Goal: Task Accomplishment & Management: Complete application form

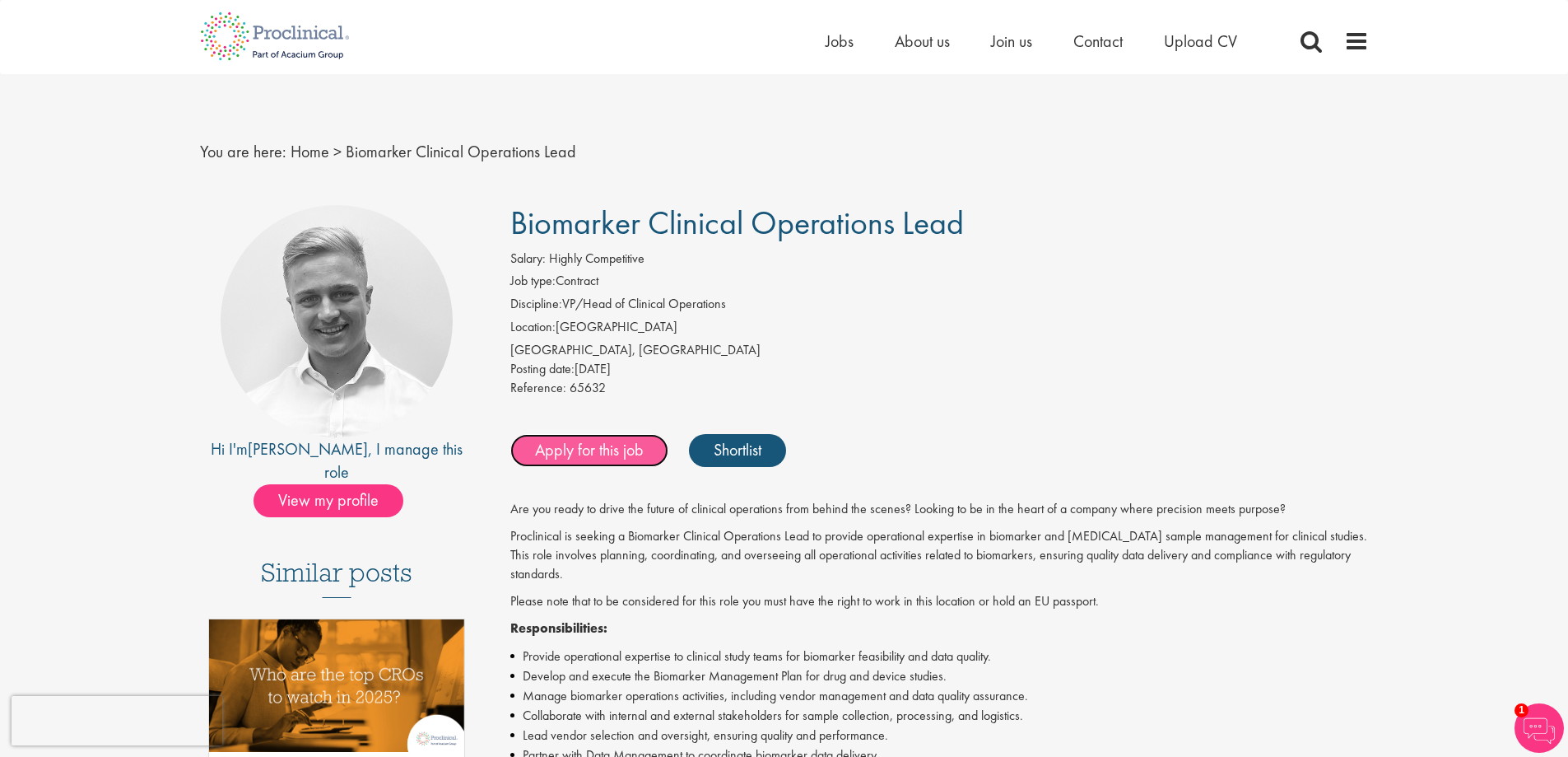
click at [595, 442] on link "Apply for this job" at bounding box center [589, 450] width 158 height 33
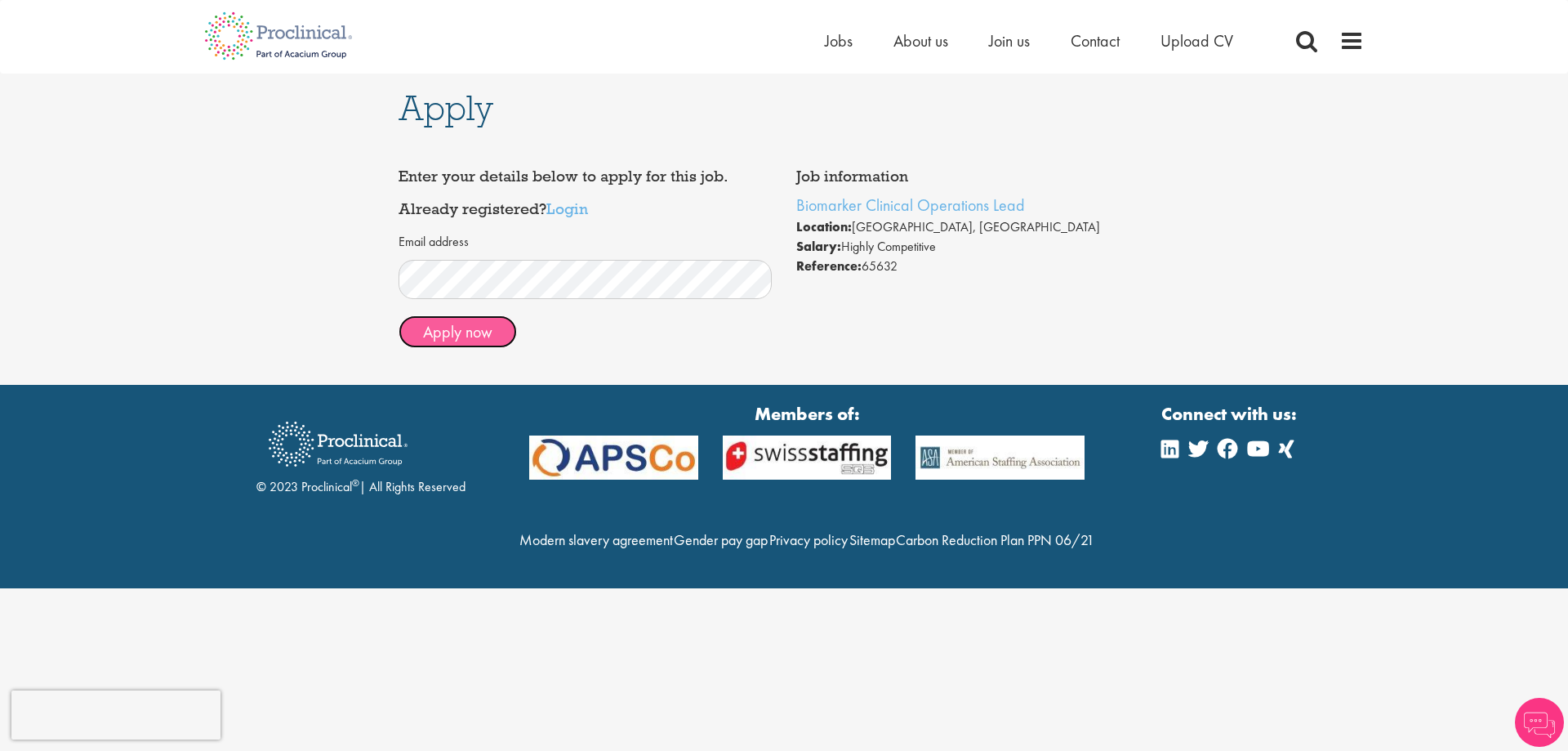
click at [445, 338] on button "Apply now" at bounding box center [457, 332] width 118 height 33
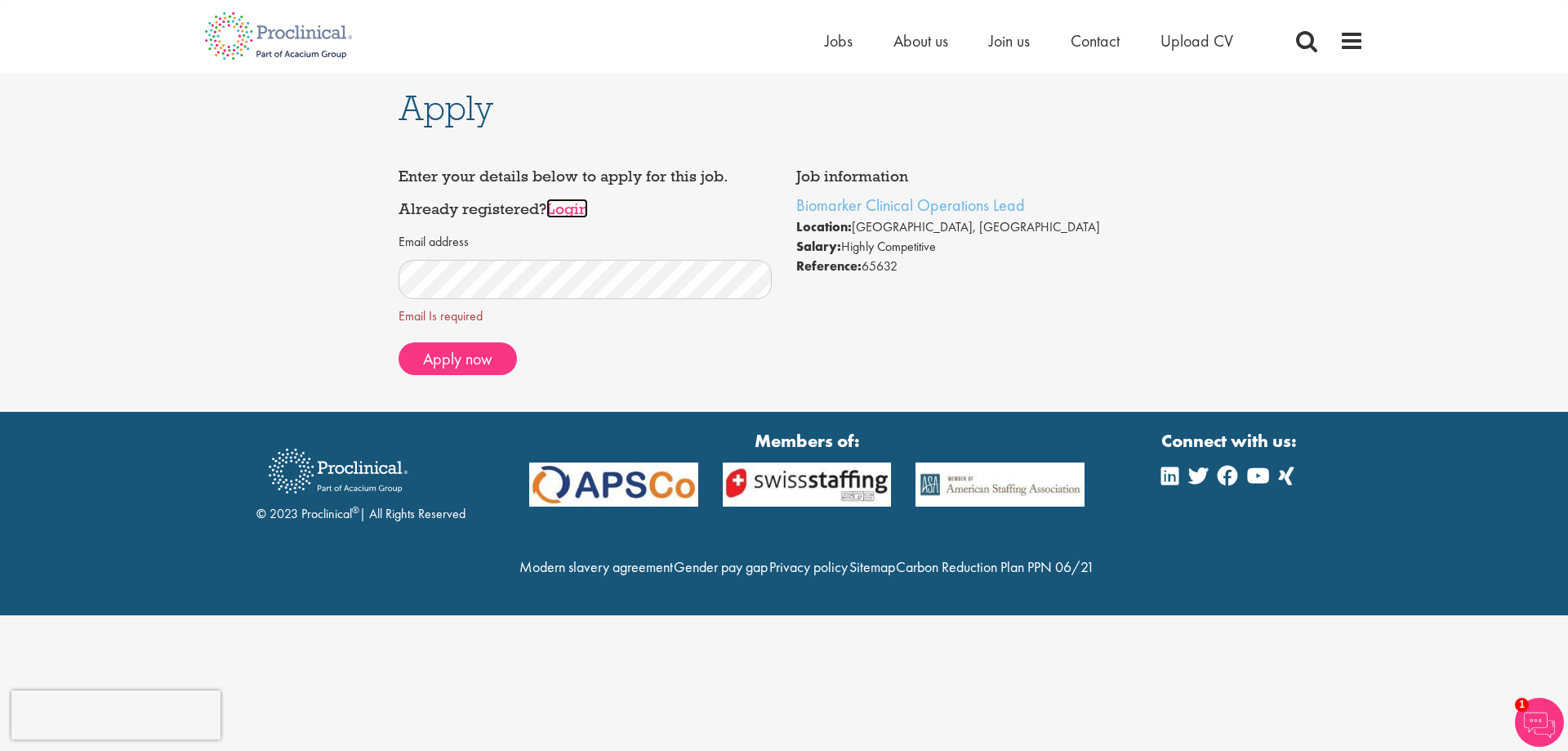
click at [574, 211] on link "Login" at bounding box center [568, 208] width 42 height 19
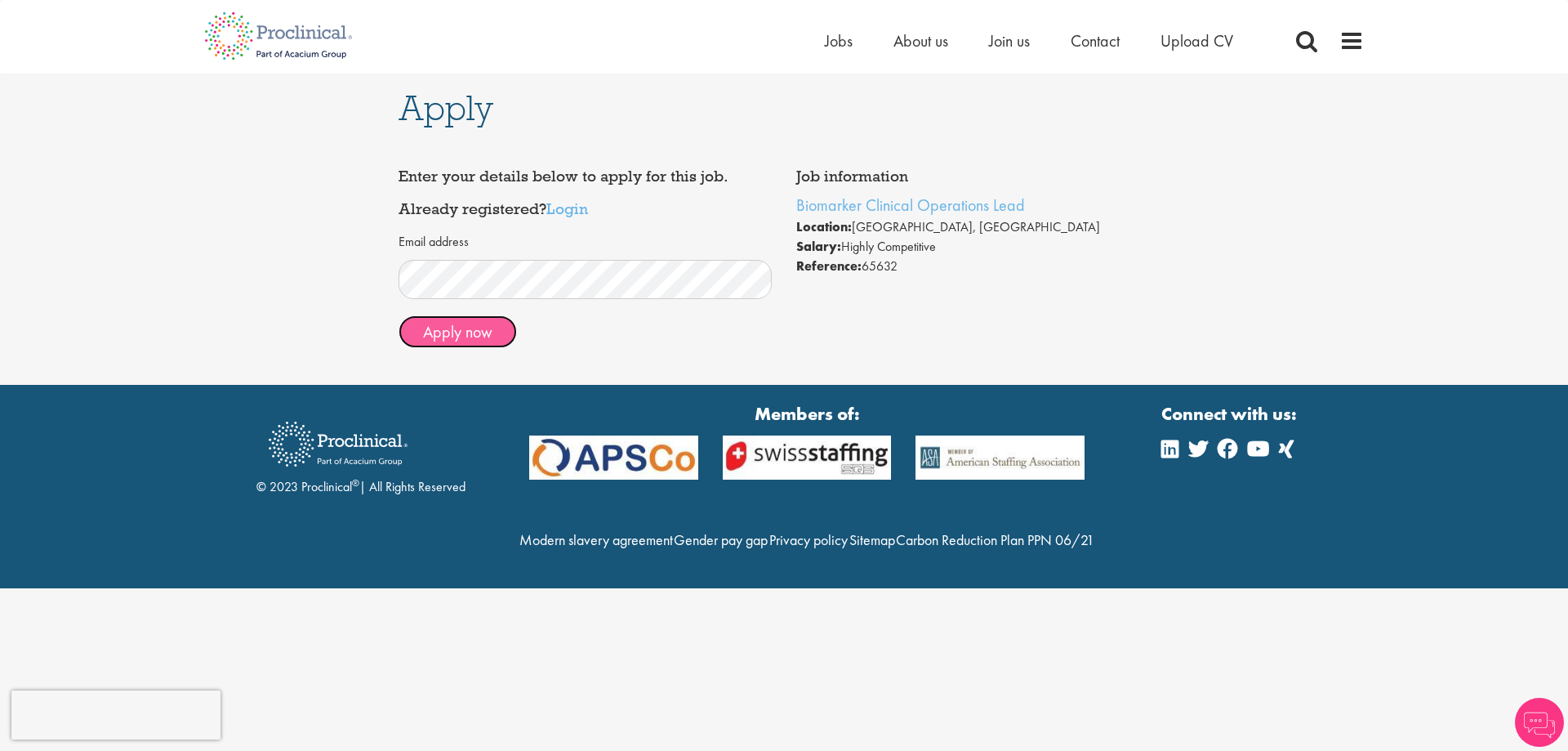
click at [455, 333] on button "Apply now" at bounding box center [457, 332] width 118 height 33
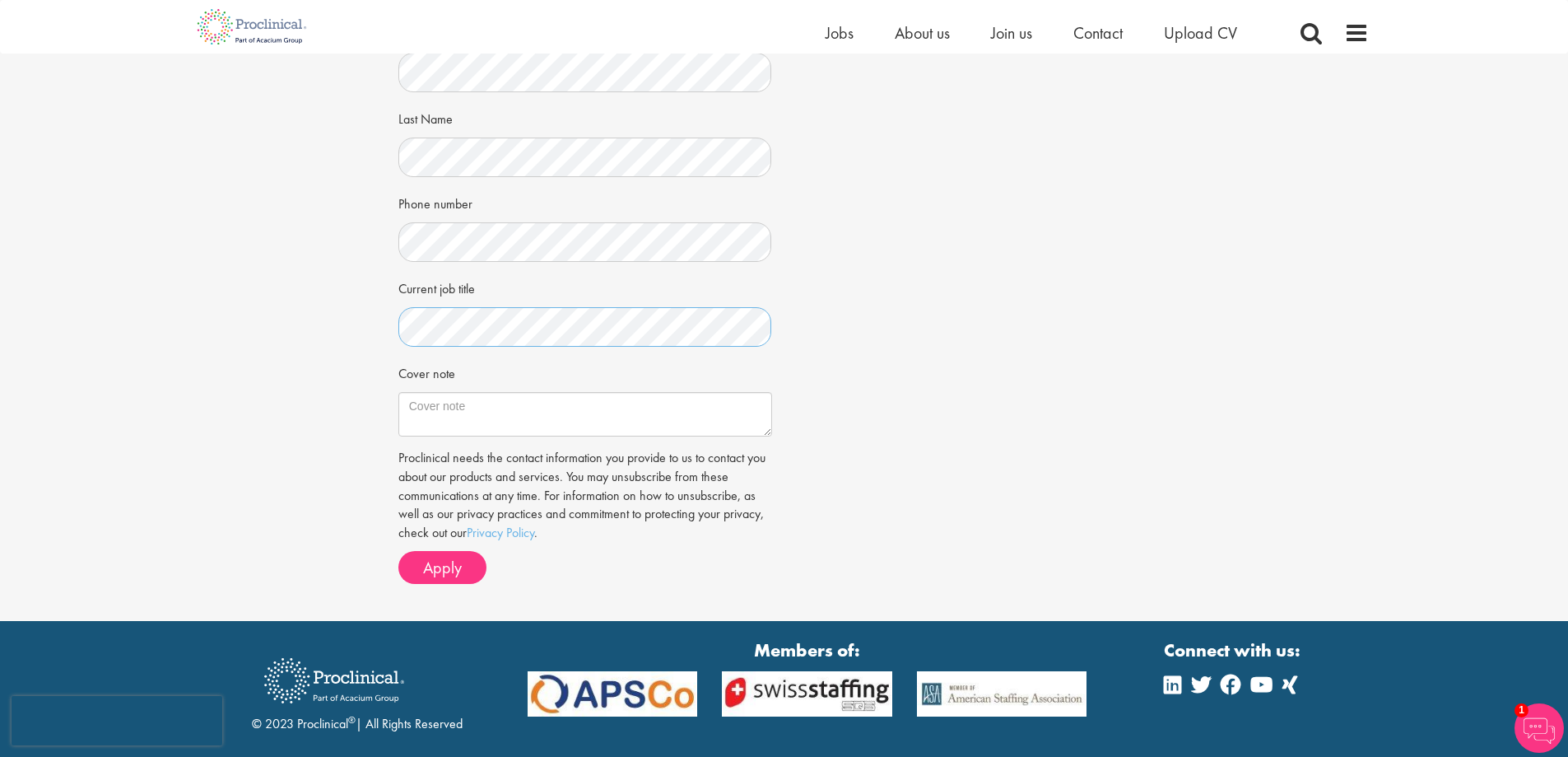
scroll to position [329, 0]
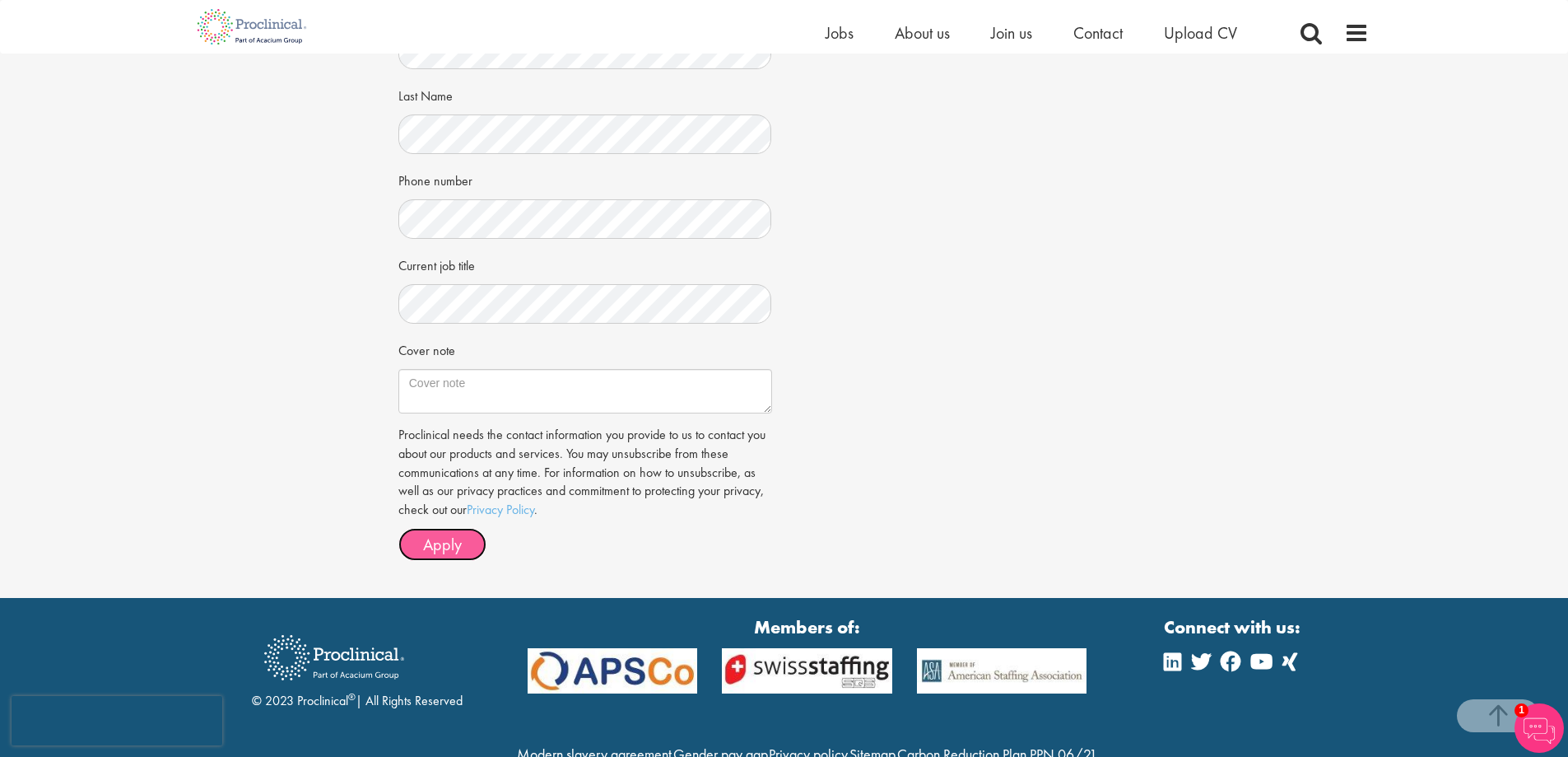
click at [429, 558] on button "Apply" at bounding box center [442, 543] width 88 height 33
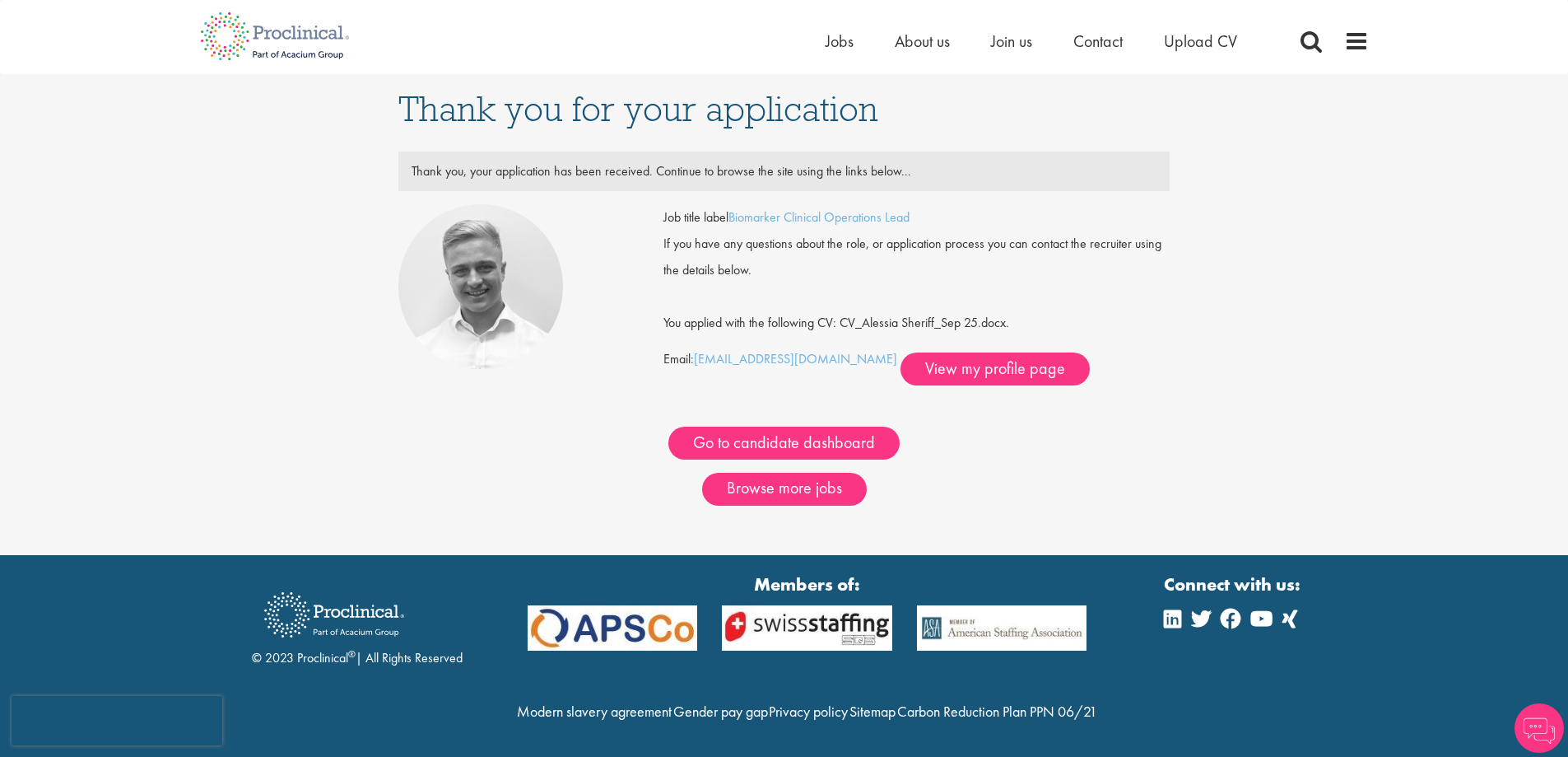
click at [765, 227] on div "Job title label Biomarker Clinical Operations Lead" at bounding box center [916, 217] width 531 height 26
click at [767, 219] on link "Biomarker Clinical Operations Lead" at bounding box center [819, 217] width 181 height 17
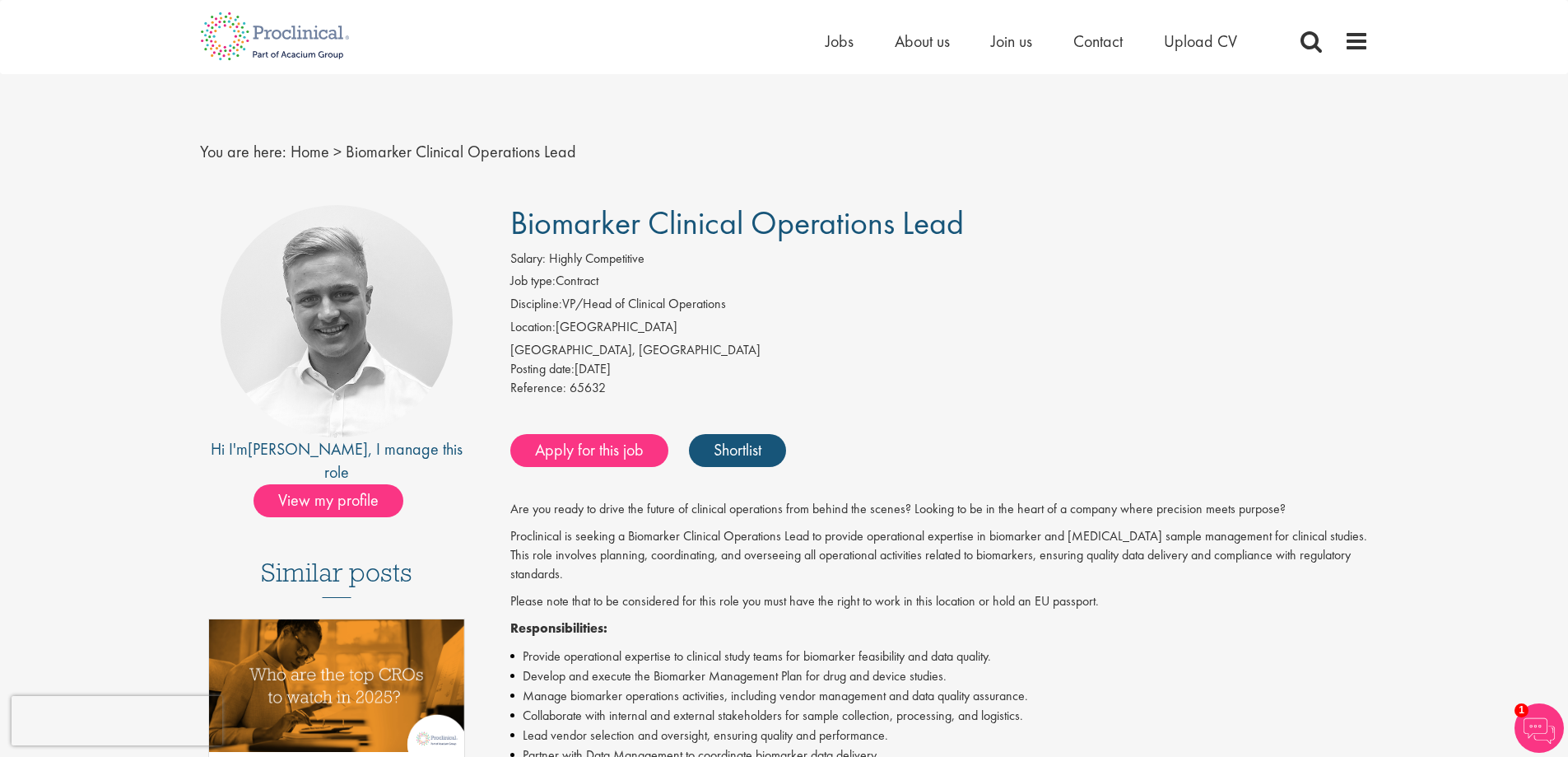
drag, startPoint x: 510, startPoint y: 211, endPoint x: 1091, endPoint y: 210, distance: 581.0
click at [1091, 210] on h1 "Biomarker Clinical Operations Lead" at bounding box center [940, 223] width 859 height 36
copy span "Biomarker Clinical Operations Lead"
click at [291, 447] on link "Joshua" at bounding box center [308, 448] width 120 height 21
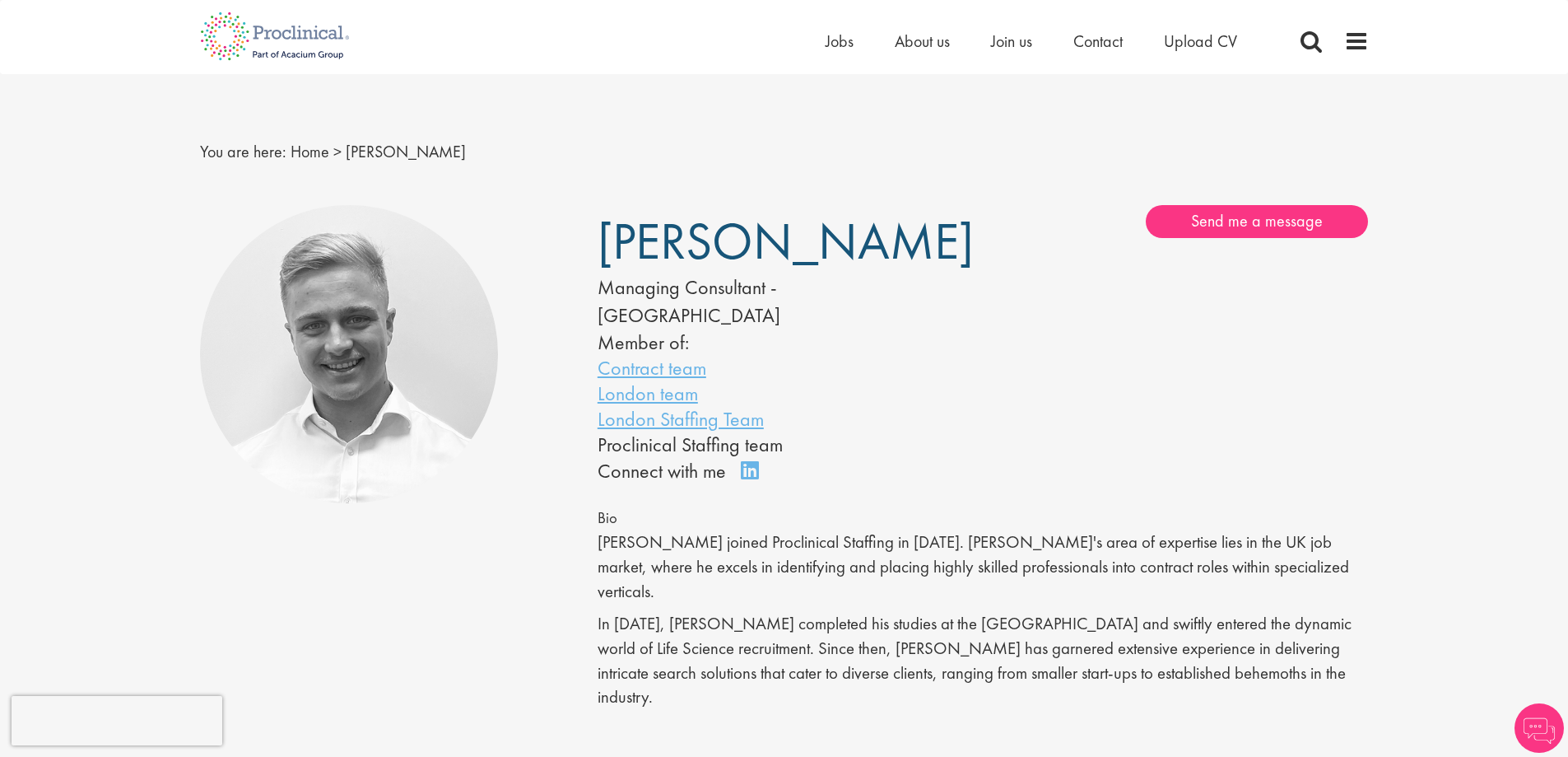
drag, startPoint x: 595, startPoint y: 237, endPoint x: 897, endPoint y: 243, distance: 302.1
click at [897, 243] on div "[PERSON_NAME] Managing Consultant - [GEOGRAPHIC_DATA] Member of: Contract team …" at bounding box center [784, 345] width 397 height 281
copy span "[PERSON_NAME]"
